Goal: Task Accomplishment & Management: Use online tool/utility

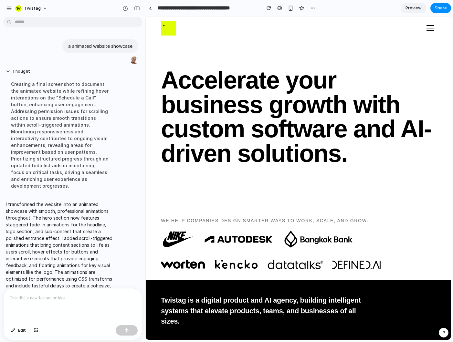
scroll to position [15, 0]
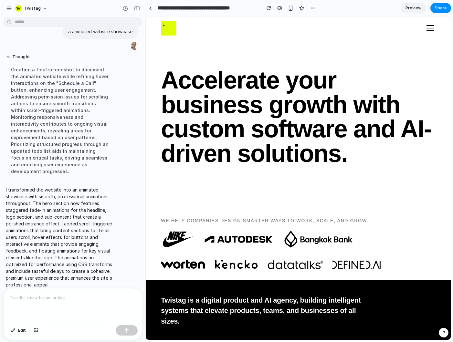
click at [61, 84] on div "Creating a final screenshot to document the animated website while refining hov…" at bounding box center [60, 120] width 108 height 116
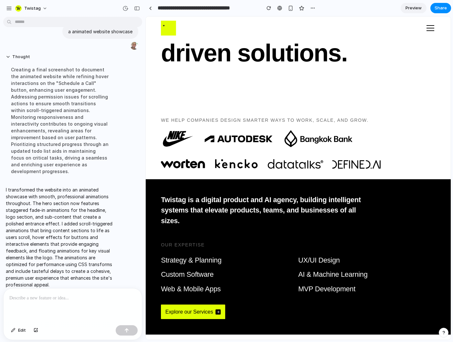
scroll to position [0, 0]
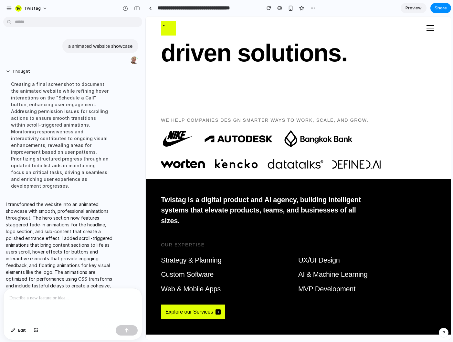
click at [406, 5] on link "Preview" at bounding box center [413, 8] width 26 height 10
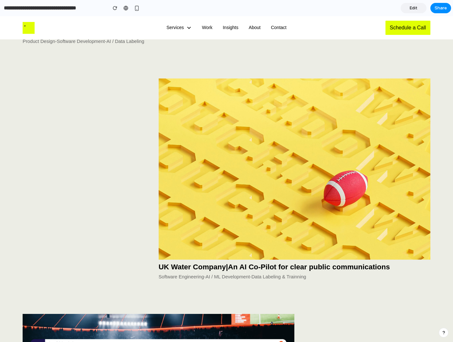
scroll to position [2139, 0]
click at [137, 0] on section "**********" at bounding box center [225, 8] width 451 height 16
click at [137, 8] on div "button" at bounding box center [136, 7] width 5 height 5
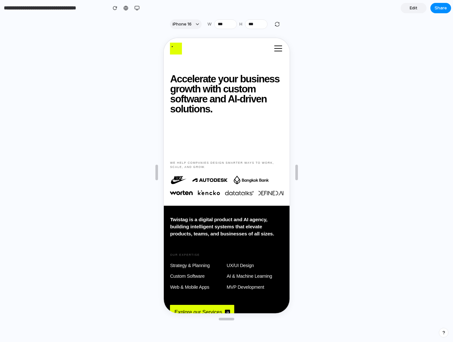
scroll to position [0, 0]
